Goal: Transaction & Acquisition: Download file/media

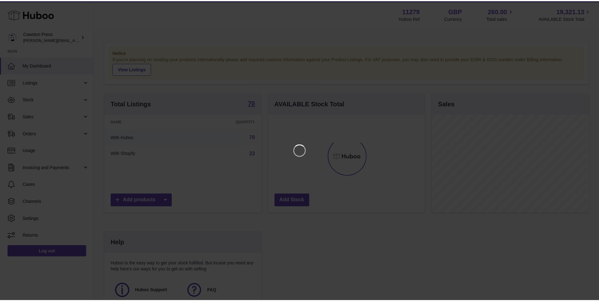
scroll to position [99, 158]
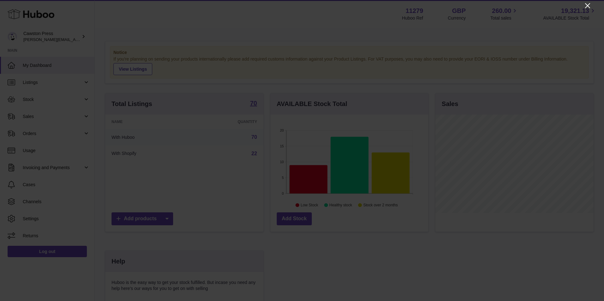
click at [589, 3] on icon "Close" at bounding box center [588, 6] width 8 height 8
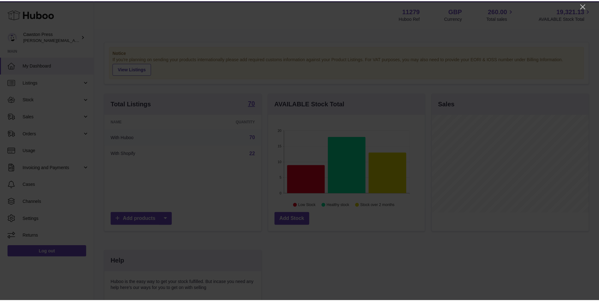
scroll to position [315666, 315608]
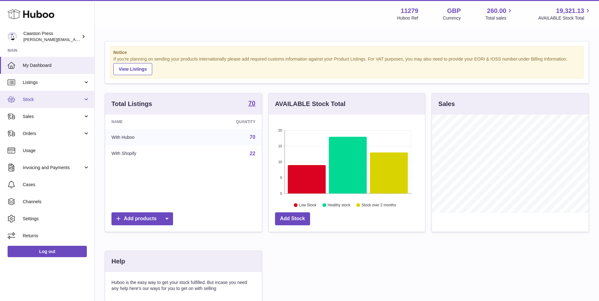
click at [49, 98] on span "Stock" at bounding box center [53, 100] width 60 height 6
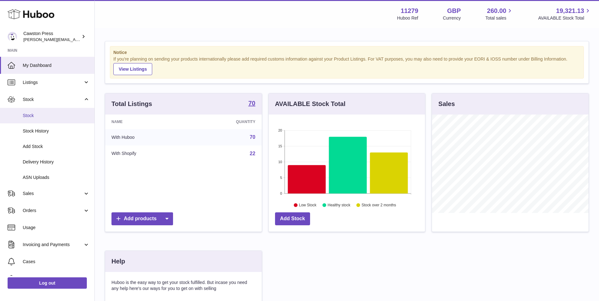
click at [30, 113] on span "Stock" at bounding box center [56, 116] width 67 height 6
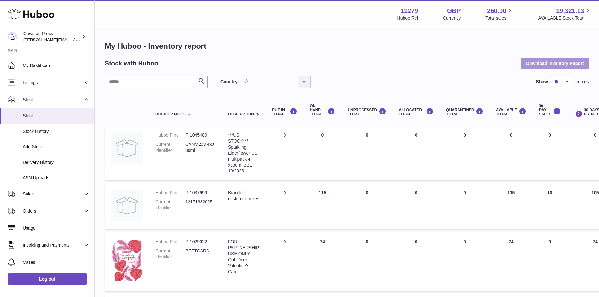
click at [536, 63] on button "Download Inventory Report" at bounding box center [555, 62] width 68 height 11
